Goal: Navigation & Orientation: Find specific page/section

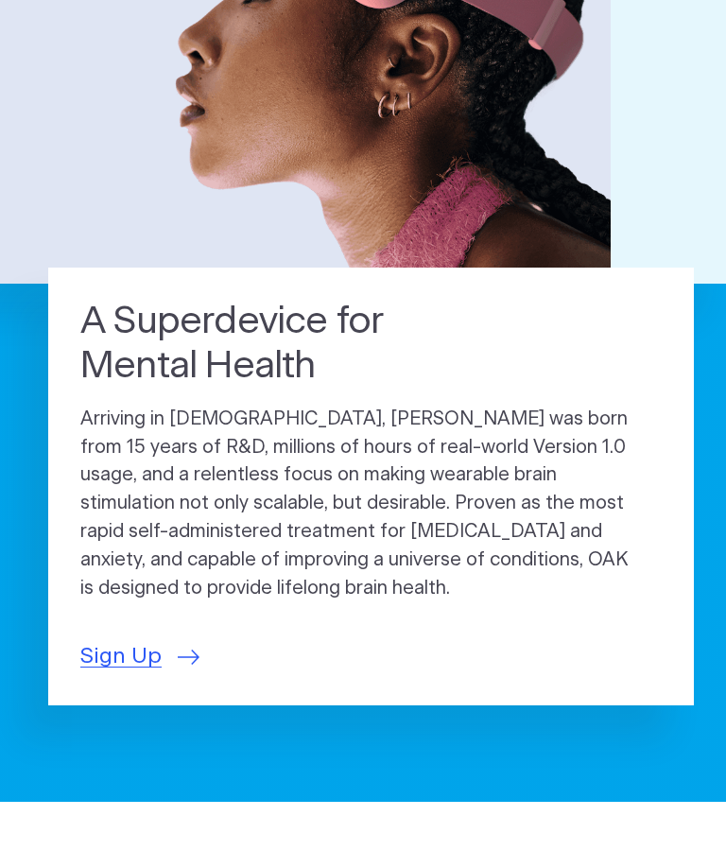
scroll to position [390, 0]
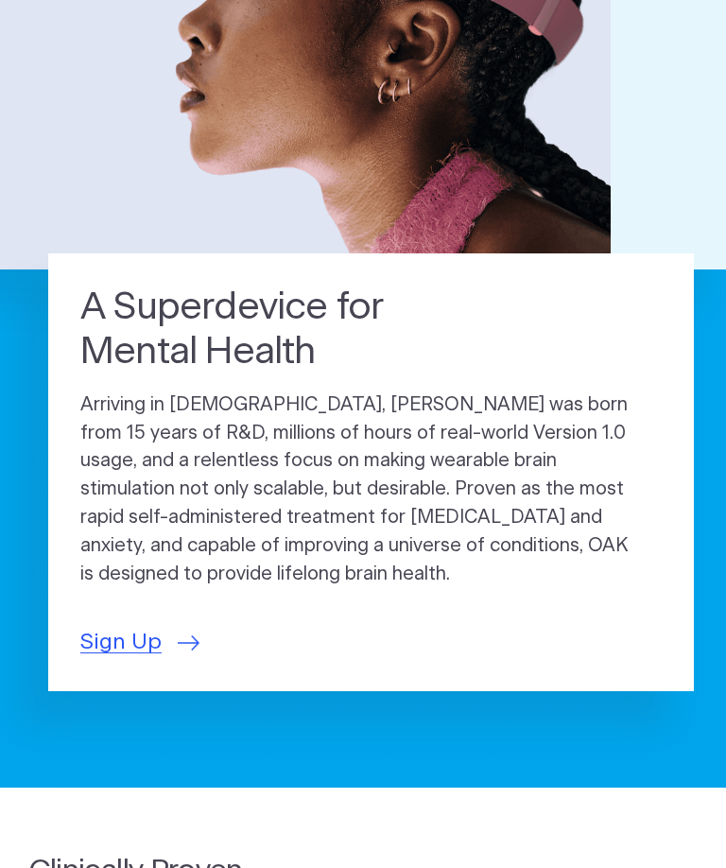
click at [101, 626] on span "Sign Up" at bounding box center [120, 642] width 81 height 33
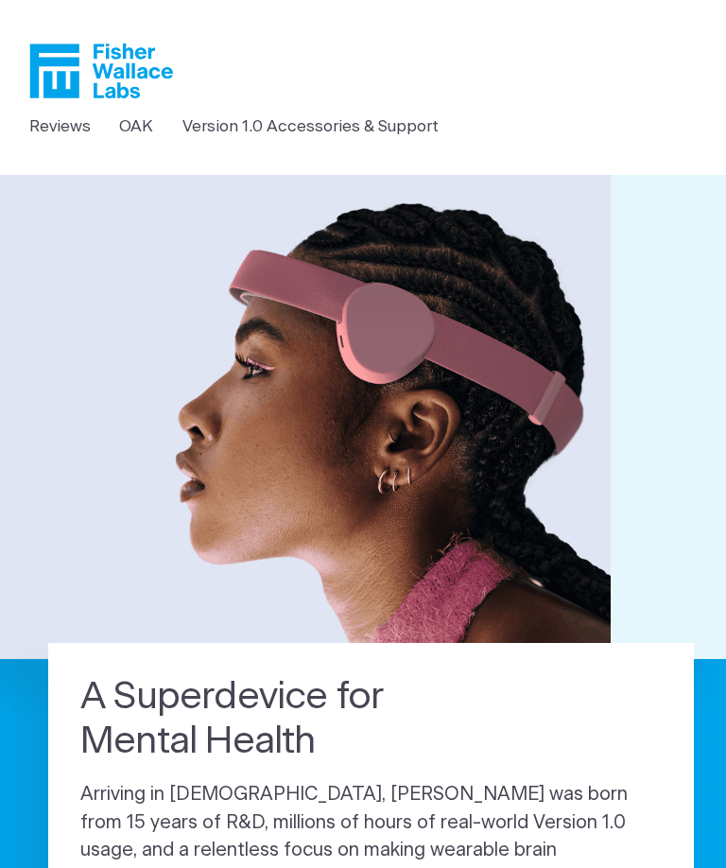
click at [238, 133] on link "Version 1.0 Accessories & Support" at bounding box center [311, 126] width 256 height 25
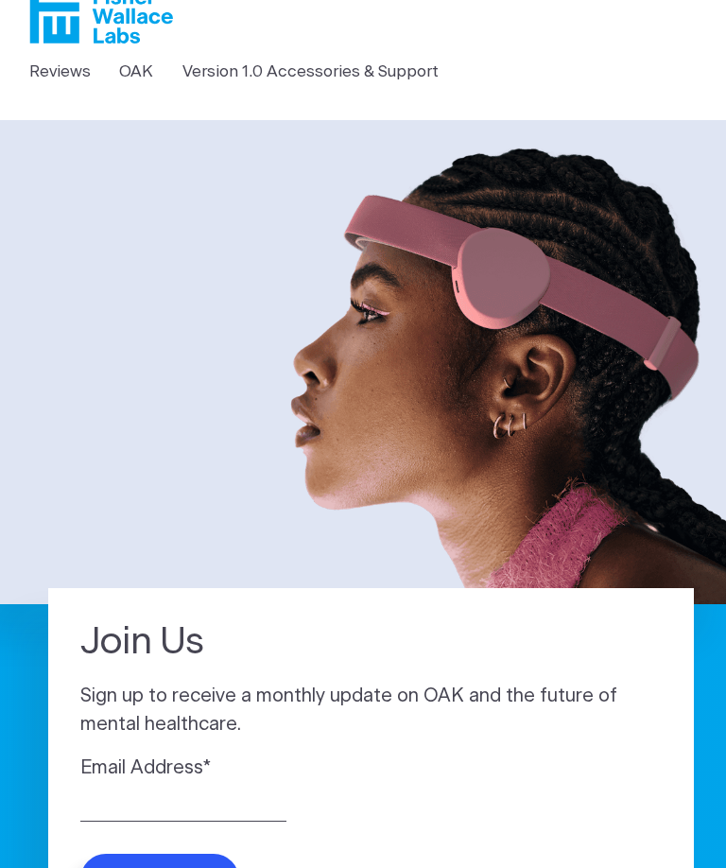
scroll to position [54, 0]
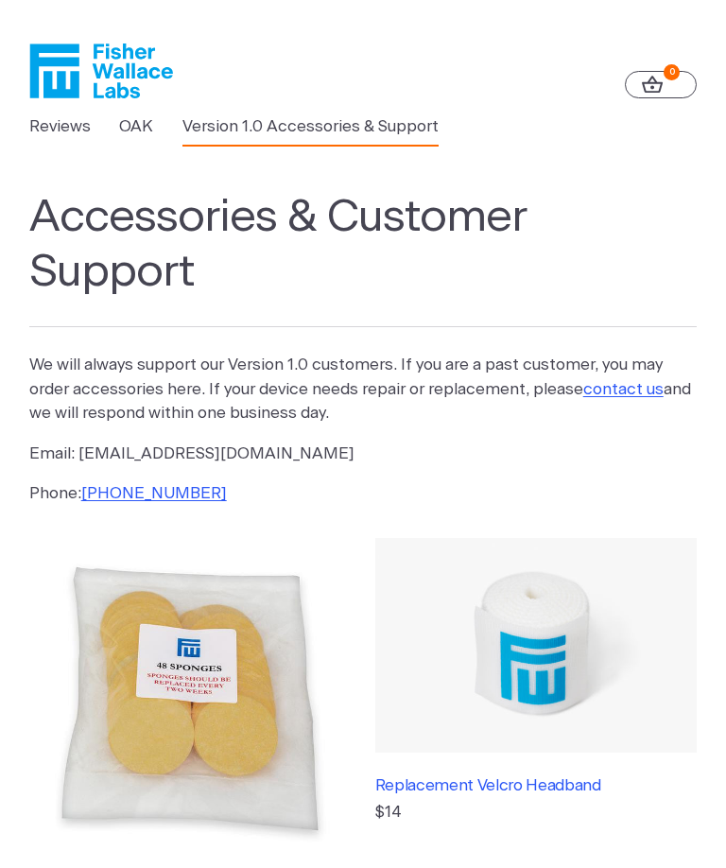
click at [57, 131] on link "Reviews" at bounding box center [59, 126] width 61 height 25
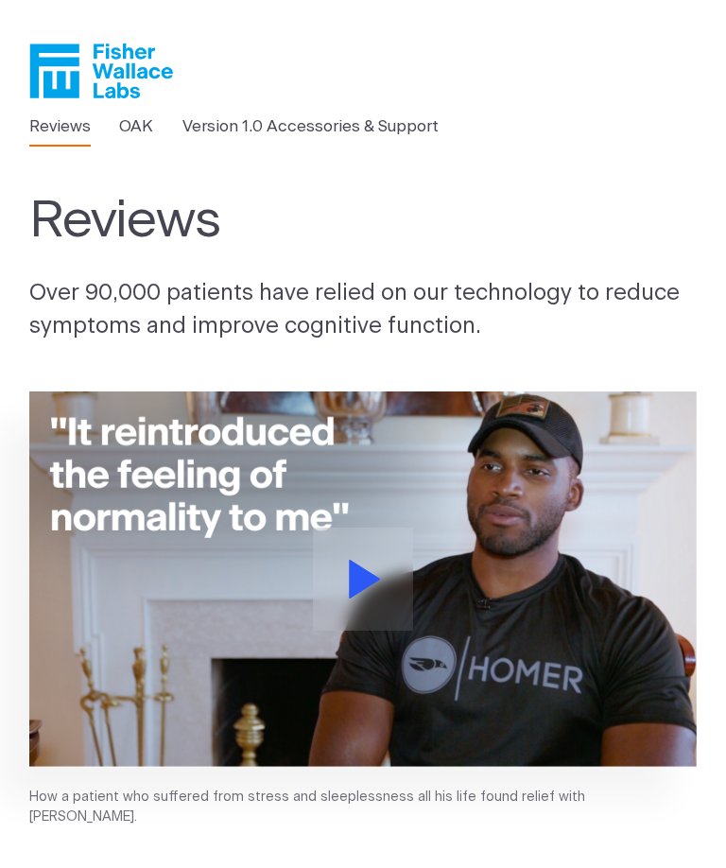
click at [133, 131] on link "OAK" at bounding box center [136, 126] width 34 height 25
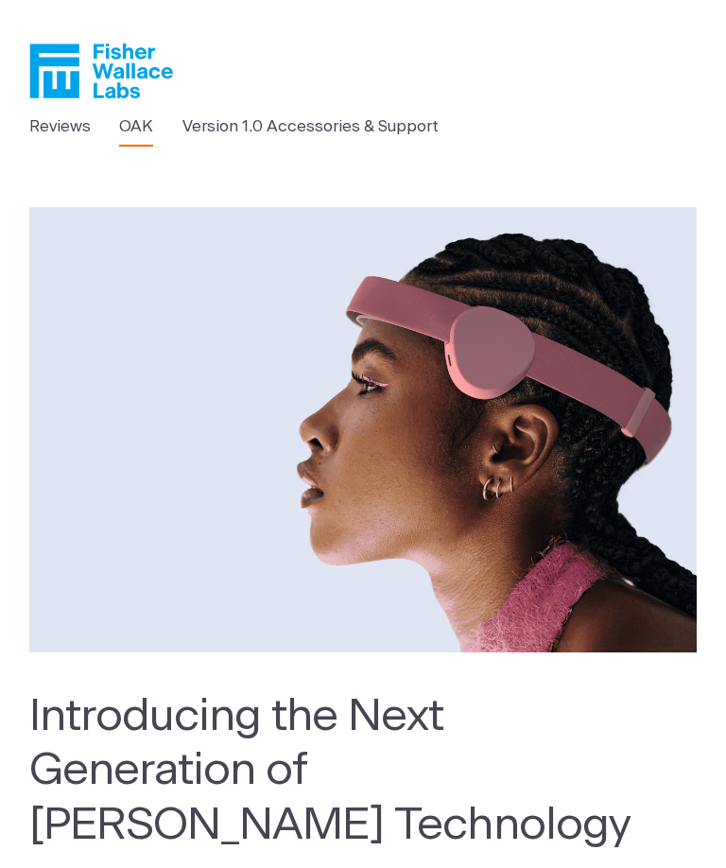
click at [45, 127] on link "Reviews" at bounding box center [59, 126] width 61 height 25
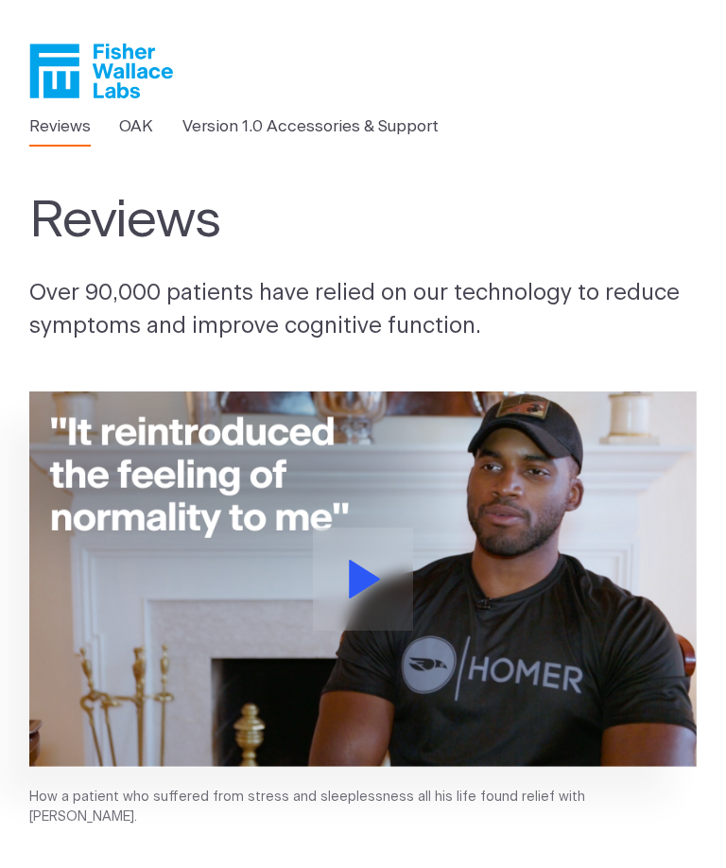
click at [308, 131] on link "Version 1.0 Accessories & Support" at bounding box center [311, 126] width 256 height 25
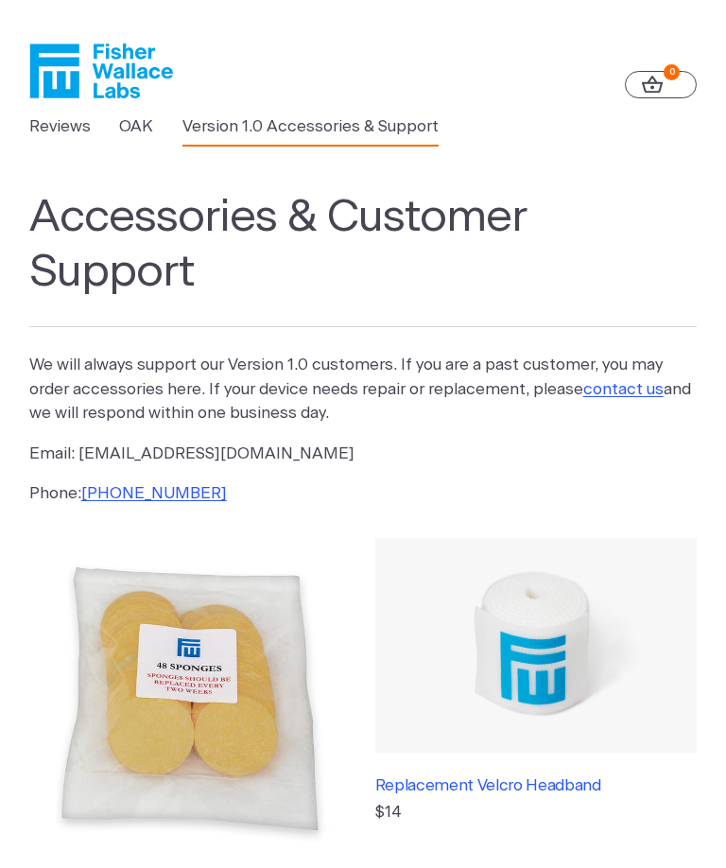
click at [656, 90] on icon at bounding box center [653, 85] width 22 height 18
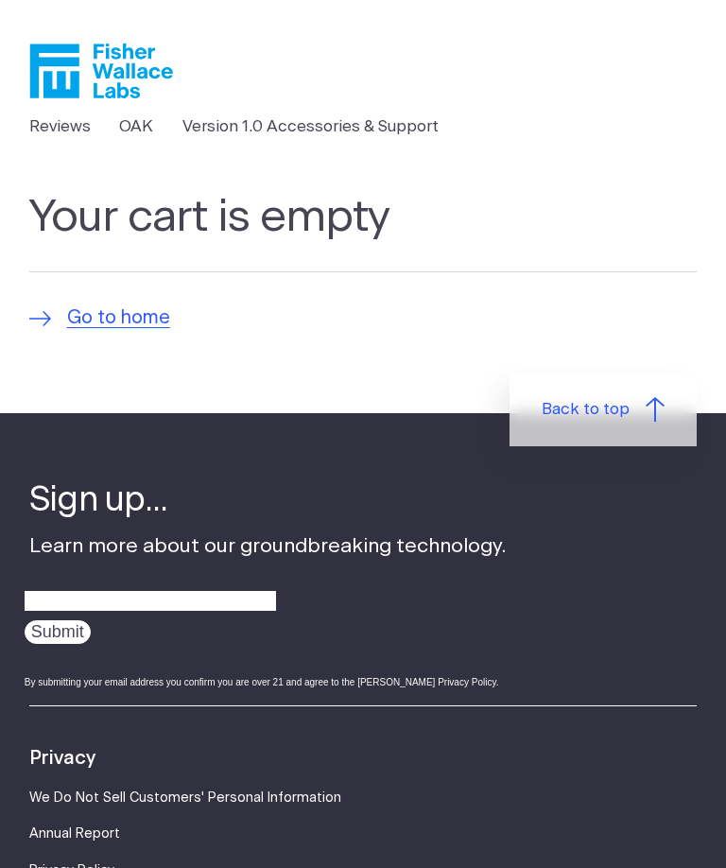
click at [134, 118] on link "OAK" at bounding box center [136, 126] width 34 height 25
